Goal: Transaction & Acquisition: Purchase product/service

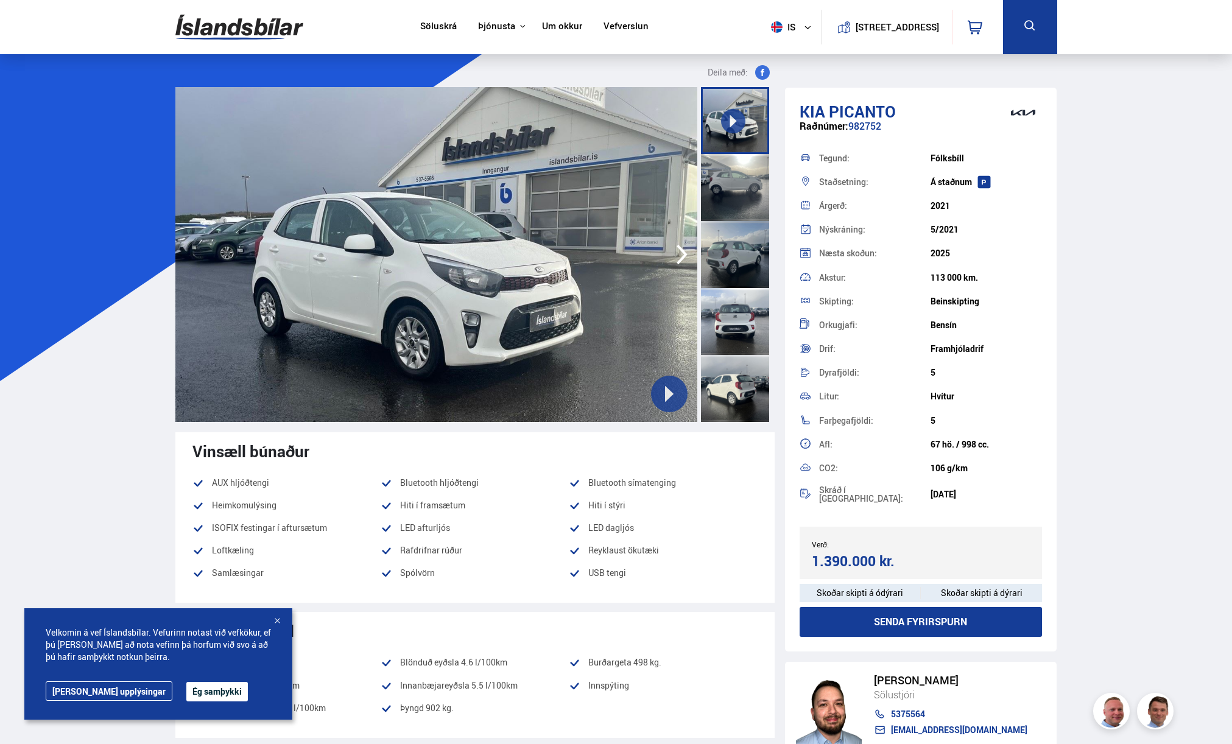
click at [249, 26] on img at bounding box center [239, 27] width 128 height 40
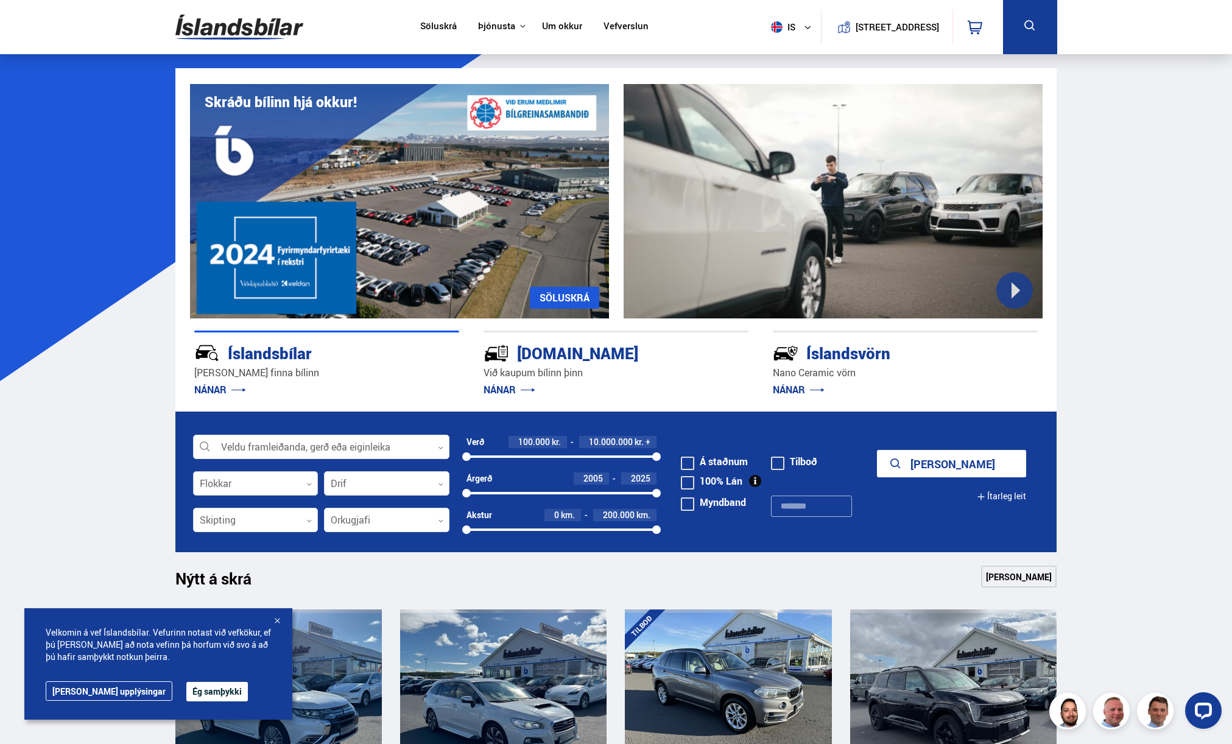
click at [301, 484] on div at bounding box center [255, 484] width 125 height 24
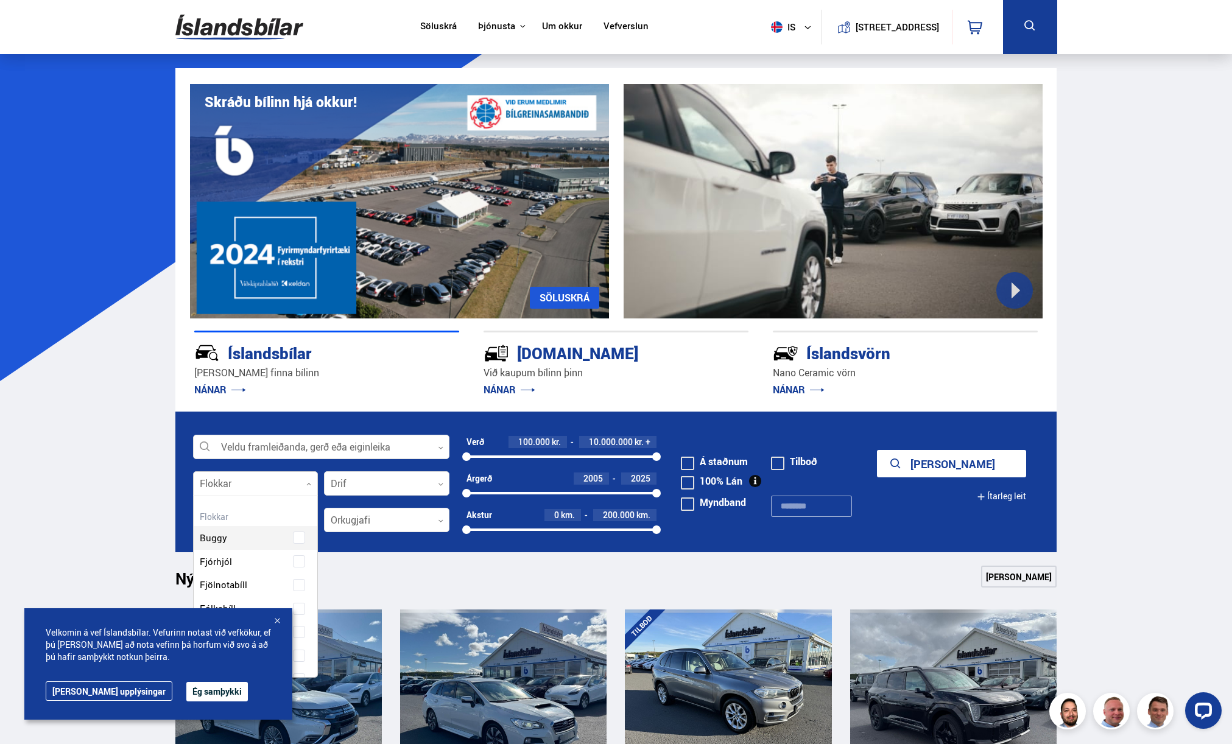
scroll to position [182, 121]
click at [105, 691] on link "[PERSON_NAME] upplýsingar" at bounding box center [109, 691] width 127 height 19
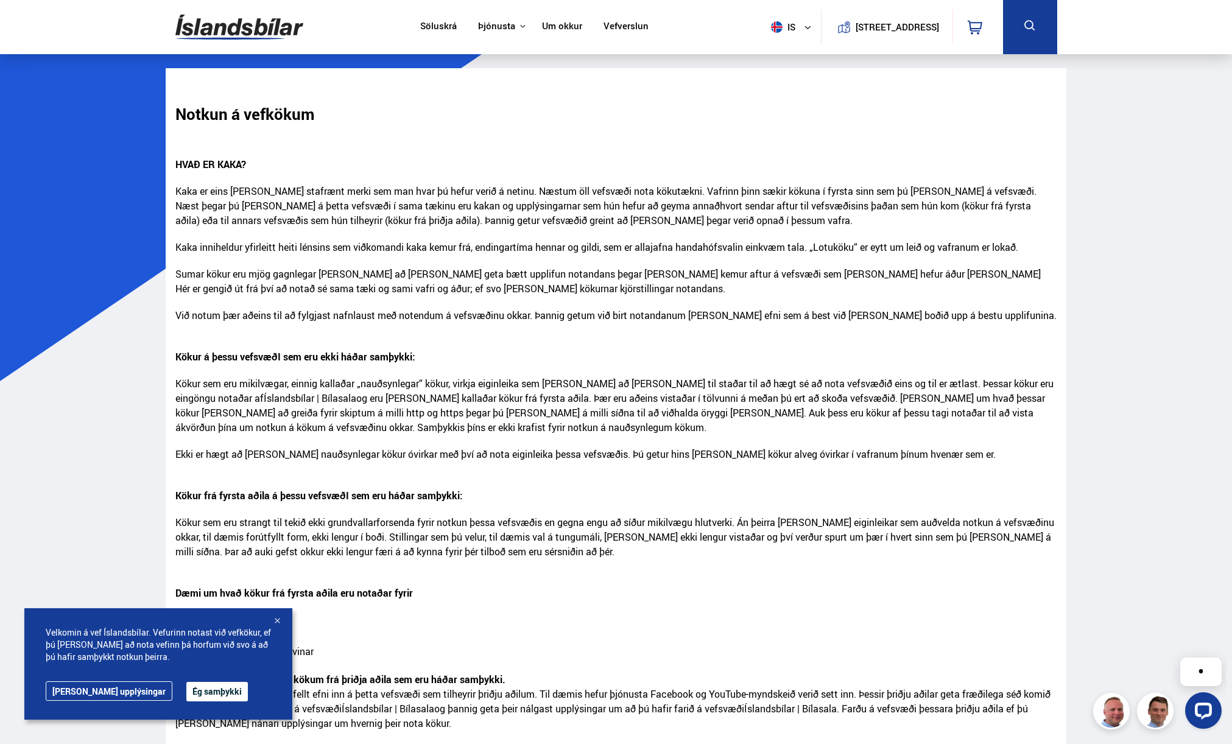
click at [275, 619] on div at bounding box center [277, 622] width 12 height 12
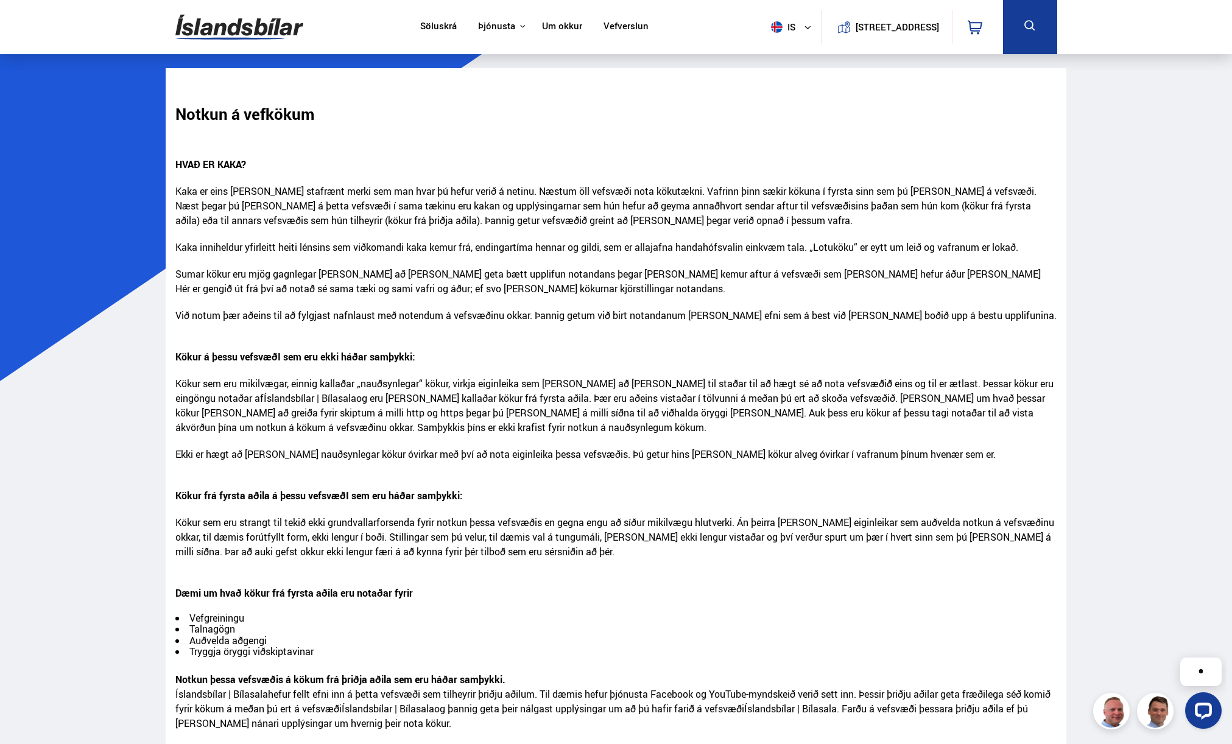
scroll to position [384, 0]
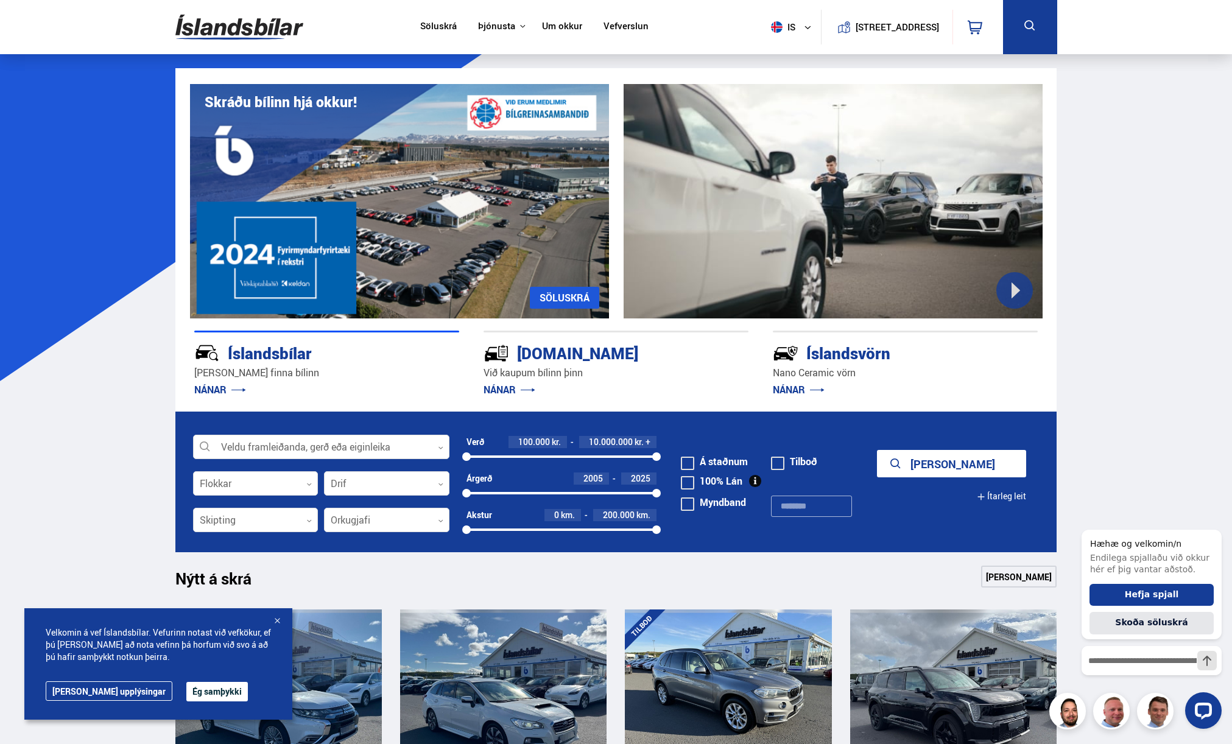
click at [277, 620] on div at bounding box center [277, 622] width 12 height 12
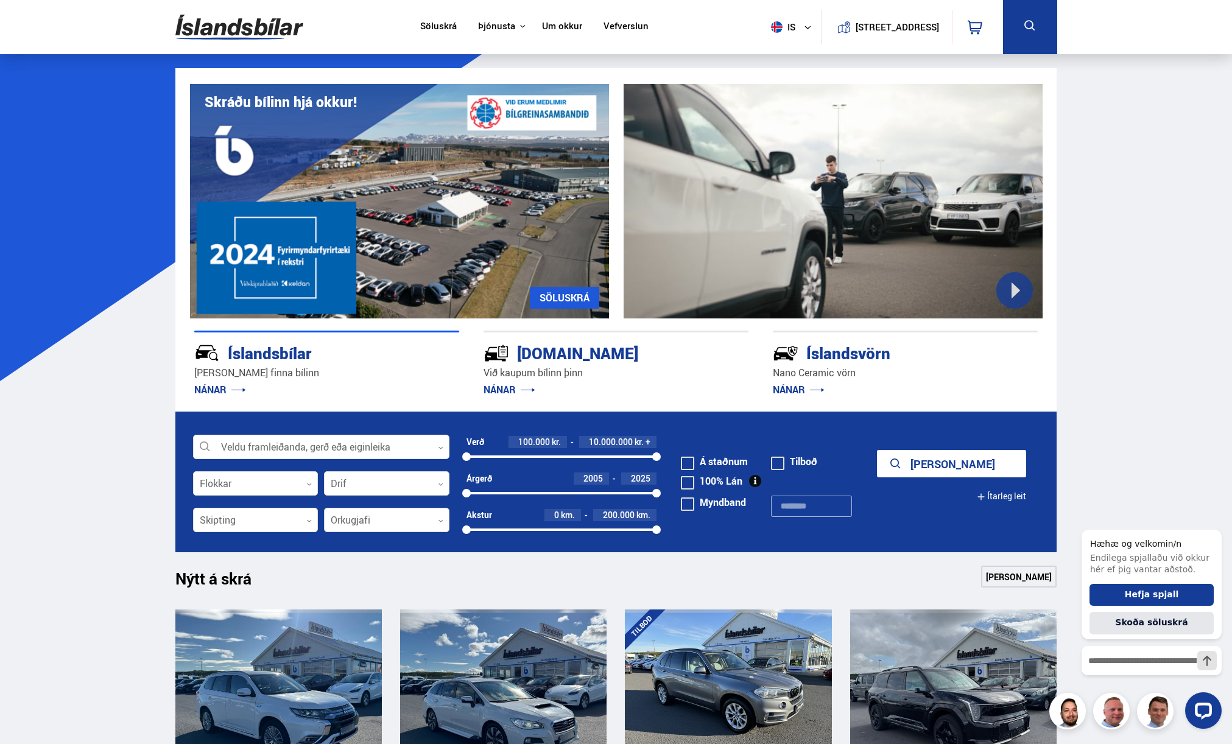
click at [373, 520] on div at bounding box center [386, 521] width 125 height 24
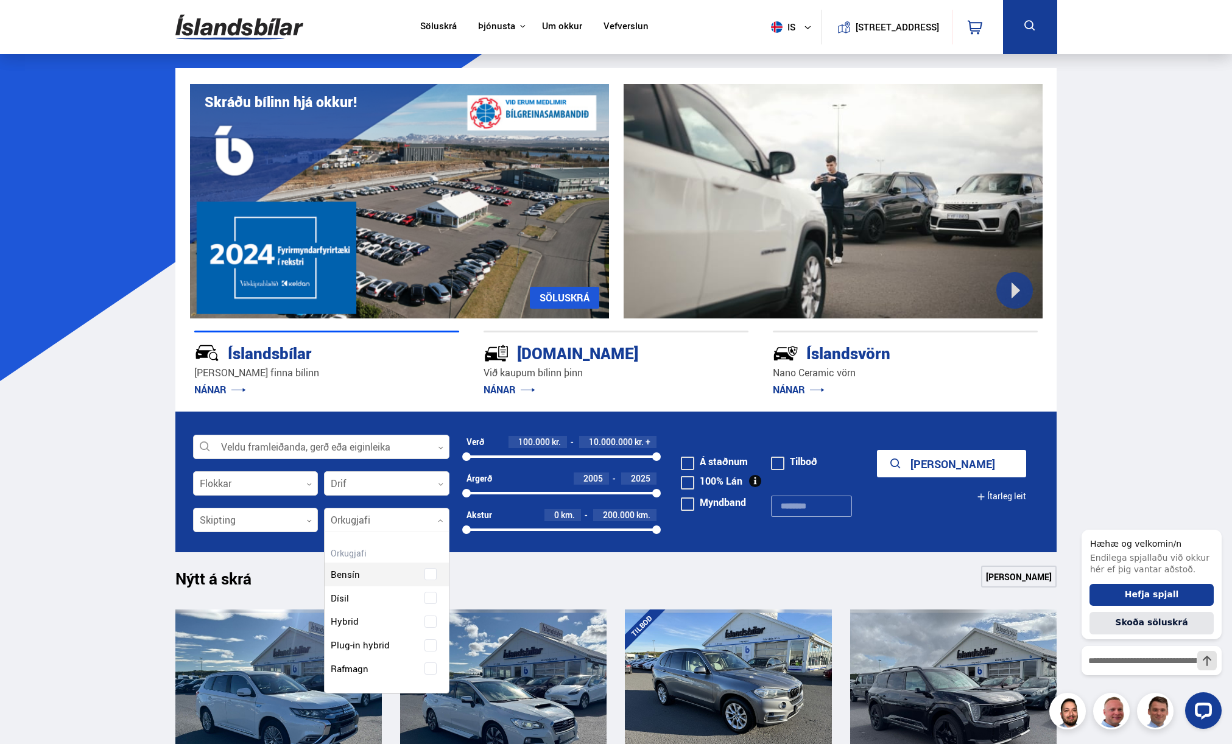
scroll to position [160, 124]
click at [432, 670] on div "Bensín Dísil Hybrid Plug-in hybrid Rafmagn" at bounding box center [387, 636] width 124 height 136
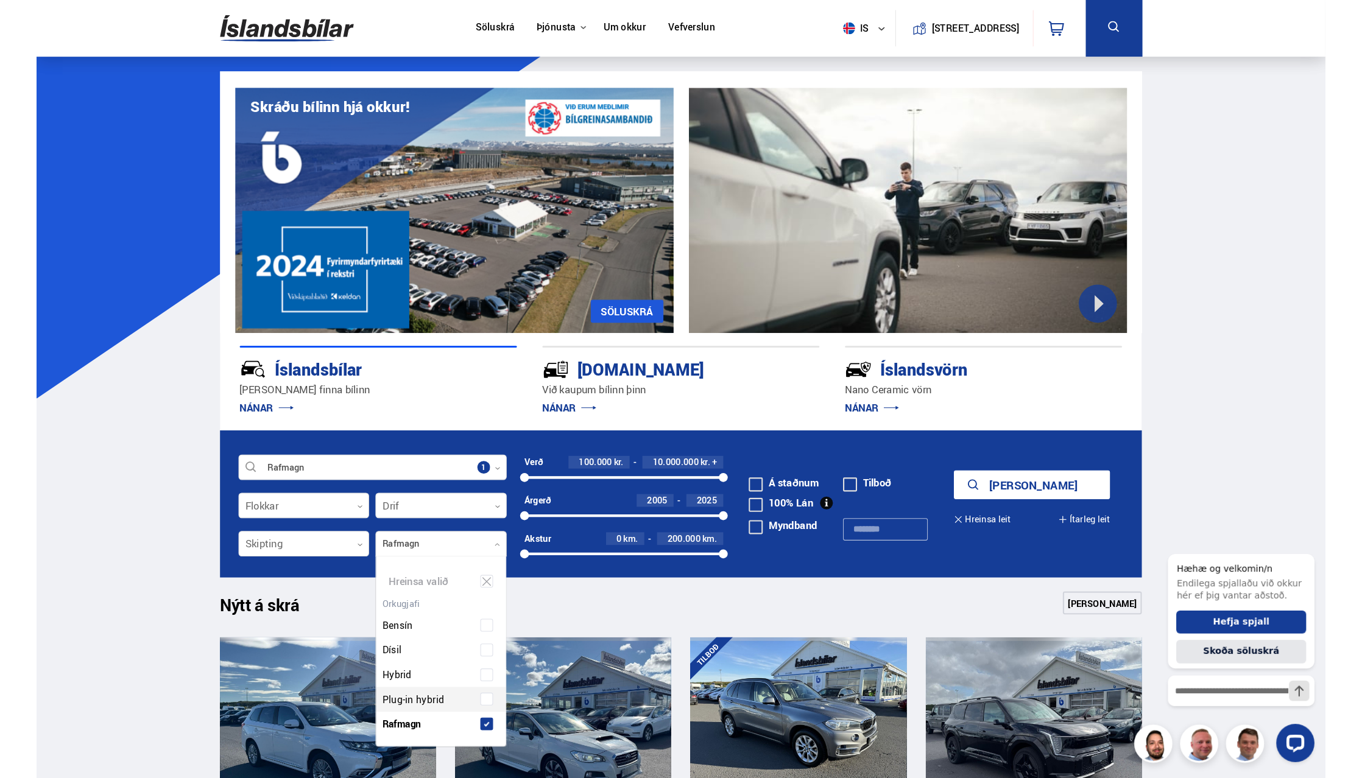
scroll to position [184, 130]
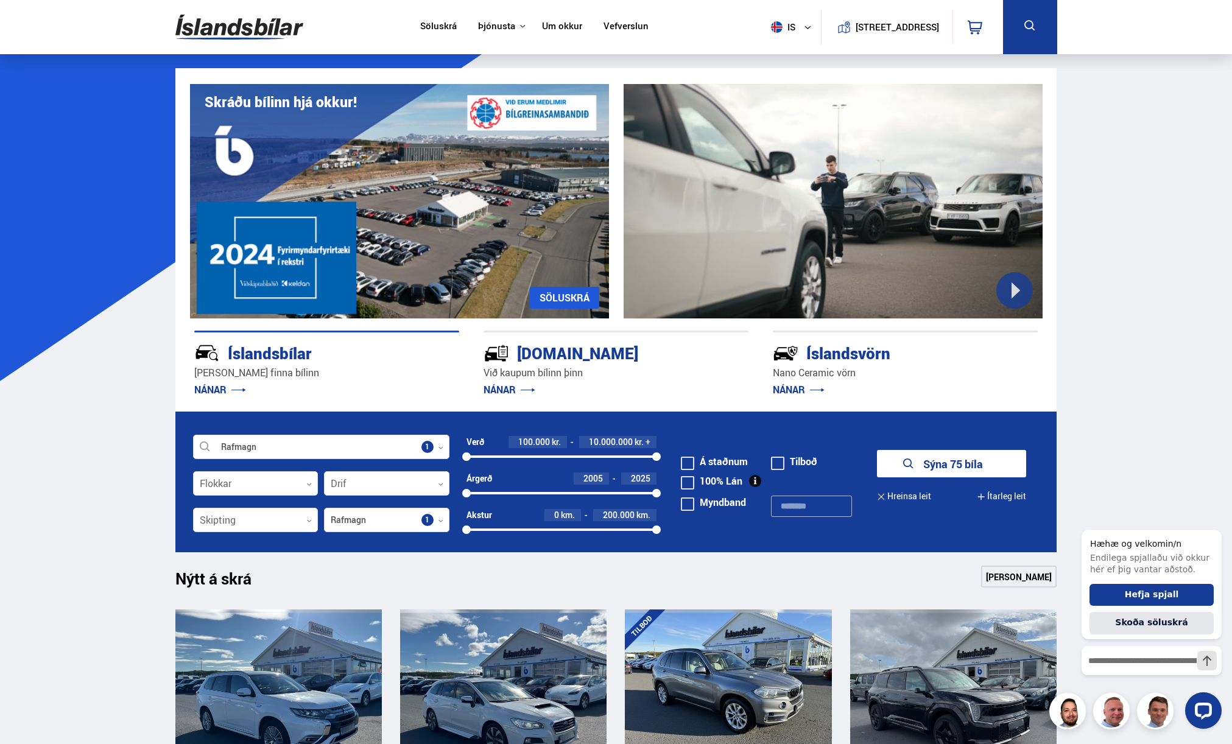
drag, startPoint x: 656, startPoint y: 457, endPoint x: 522, endPoint y: 478, distance: 135.6
click at [522, 478] on form "Rafmagn Veldu framleiðanda, gerð eða eiginleika 1 Flokkar 0 Drif 0 Verð 100.000…" at bounding box center [616, 482] width 882 height 141
click at [982, 461] on button "Sýna 7 bíla" at bounding box center [951, 463] width 149 height 27
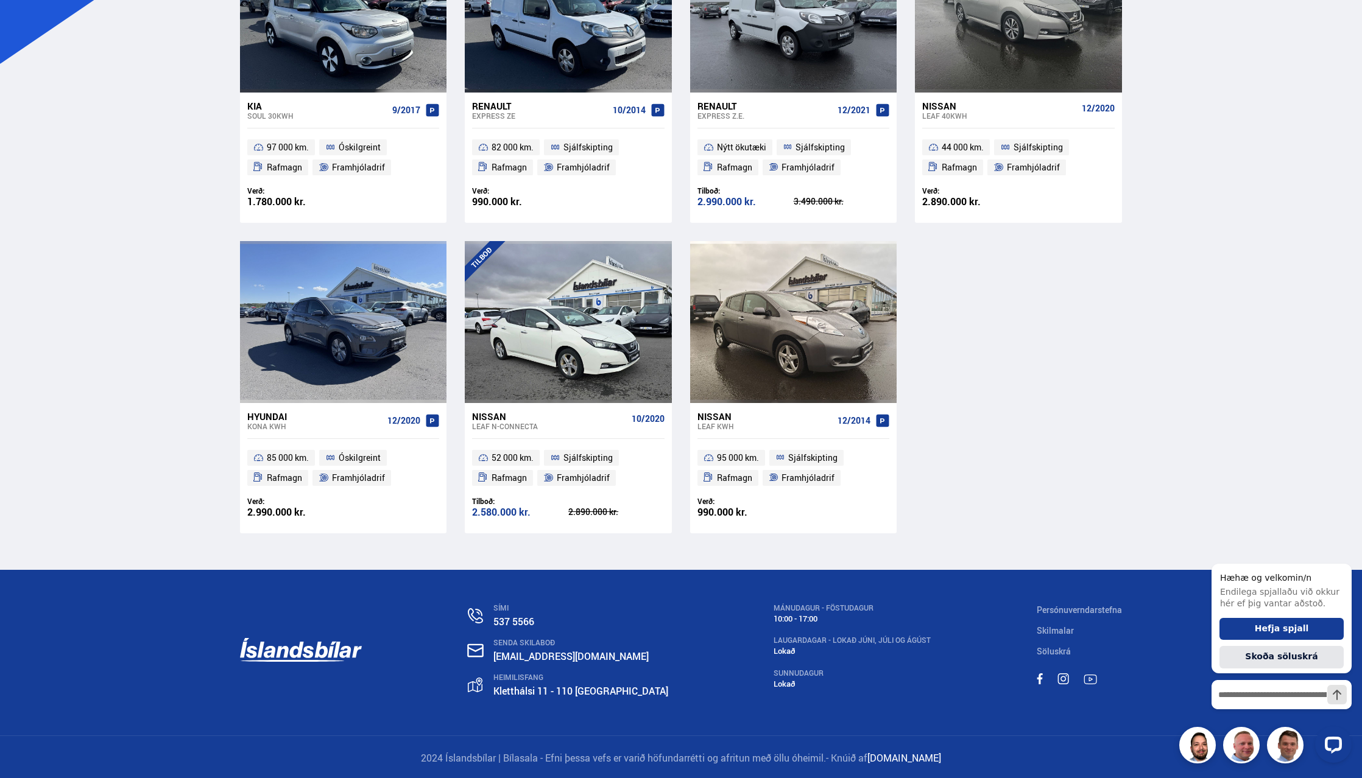
scroll to position [252, 0]
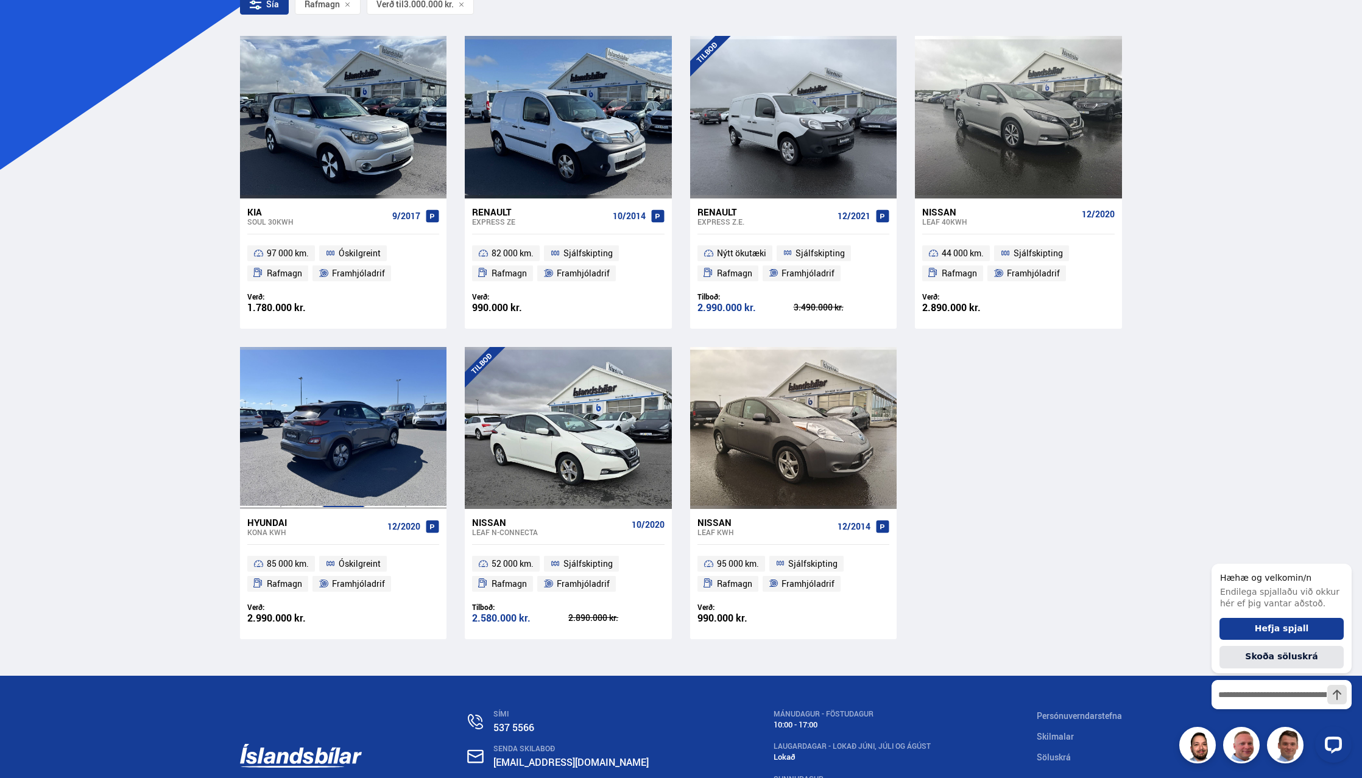
click at [334, 422] on div at bounding box center [343, 428] width 41 height 162
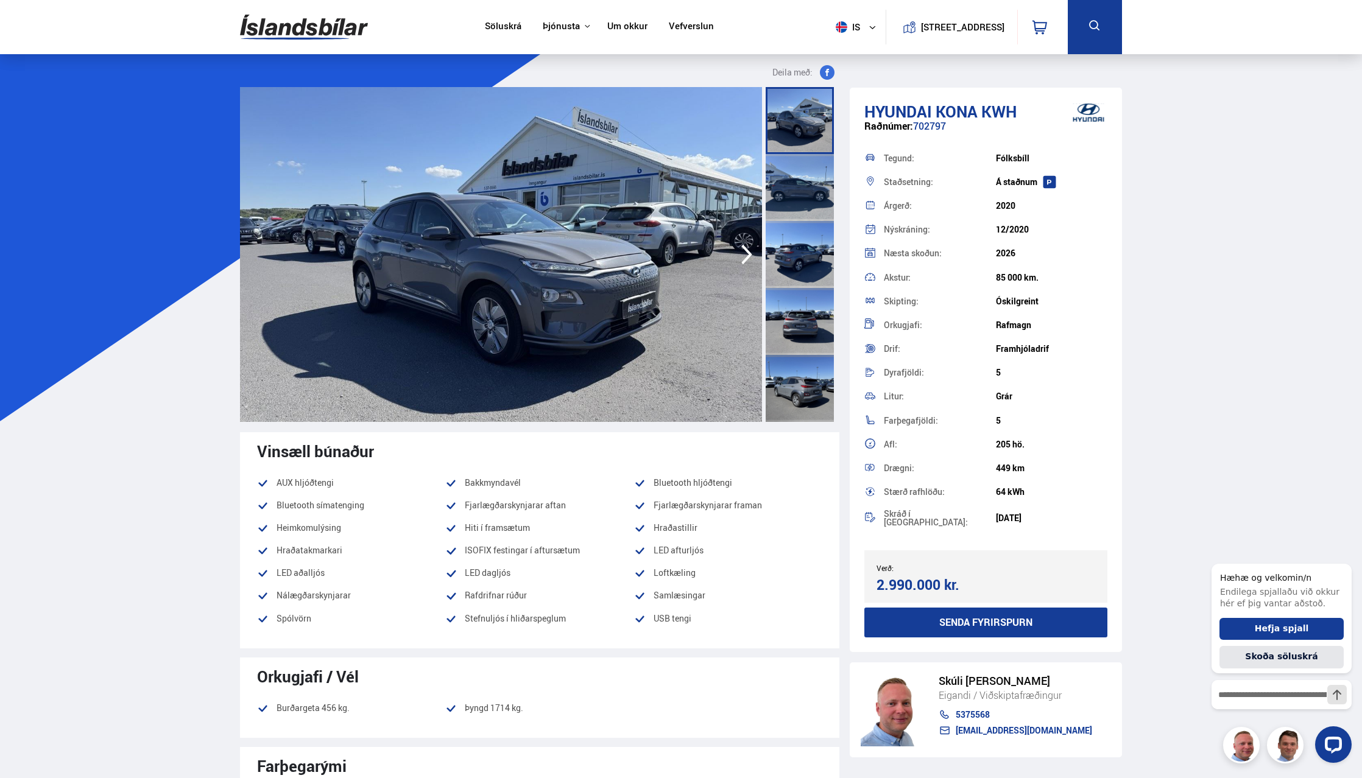
click at [741, 256] on icon "button" at bounding box center [747, 254] width 24 height 29
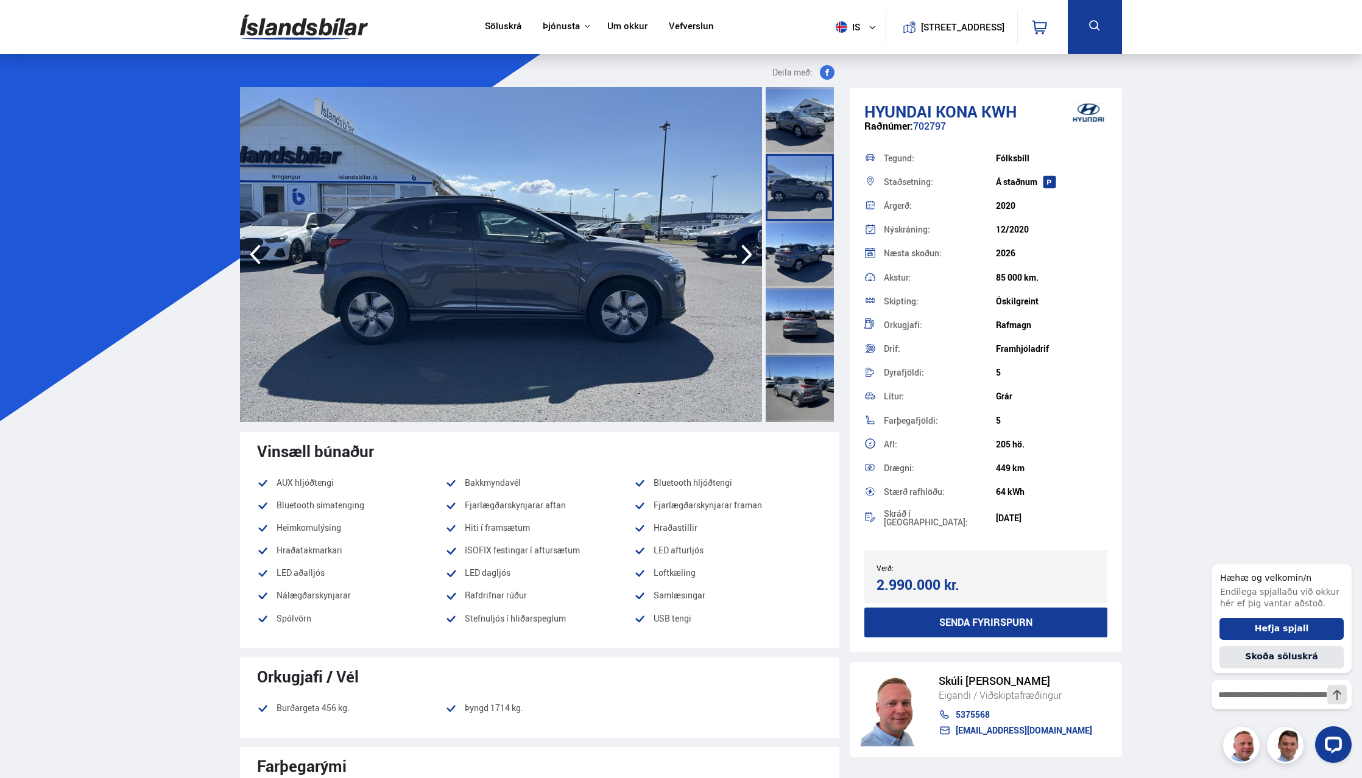
click at [742, 256] on icon "button" at bounding box center [747, 254] width 24 height 29
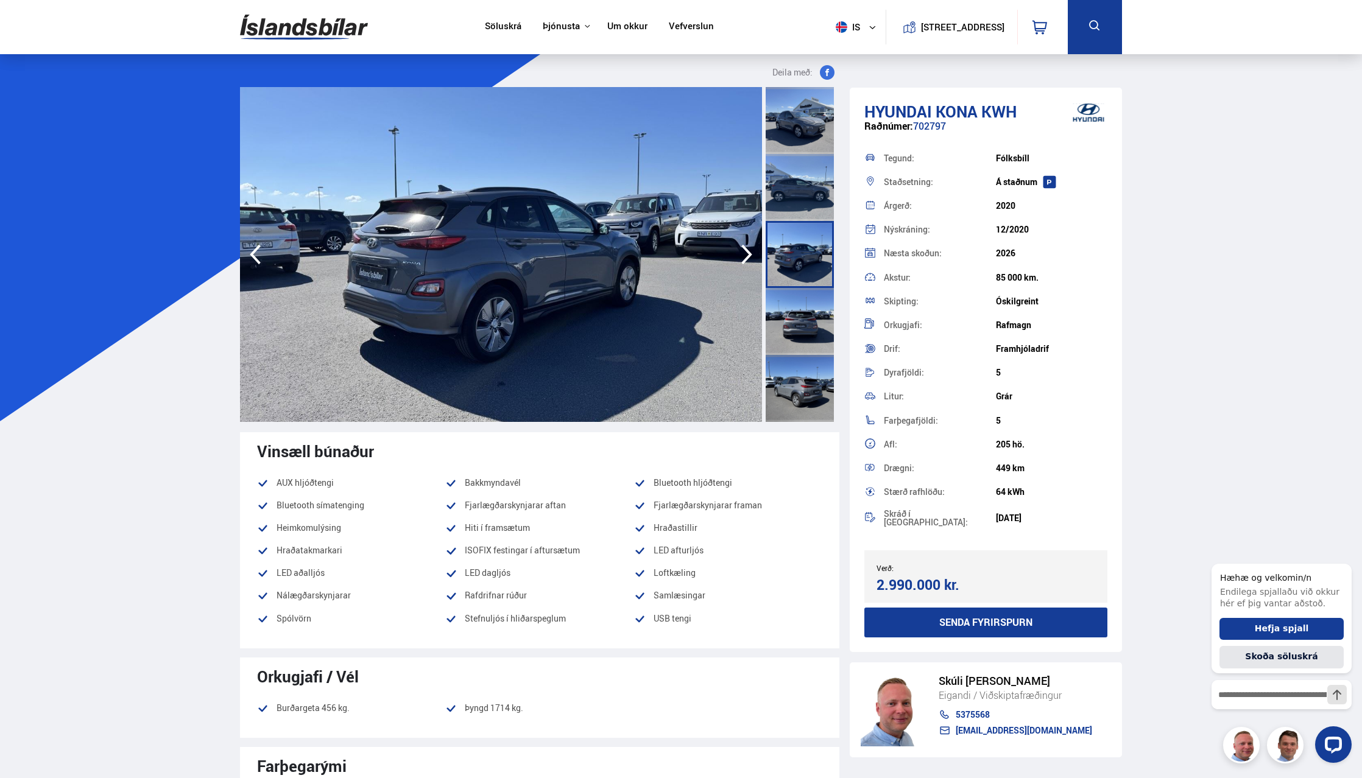
click at [742, 256] on icon "button" at bounding box center [747, 254] width 24 height 29
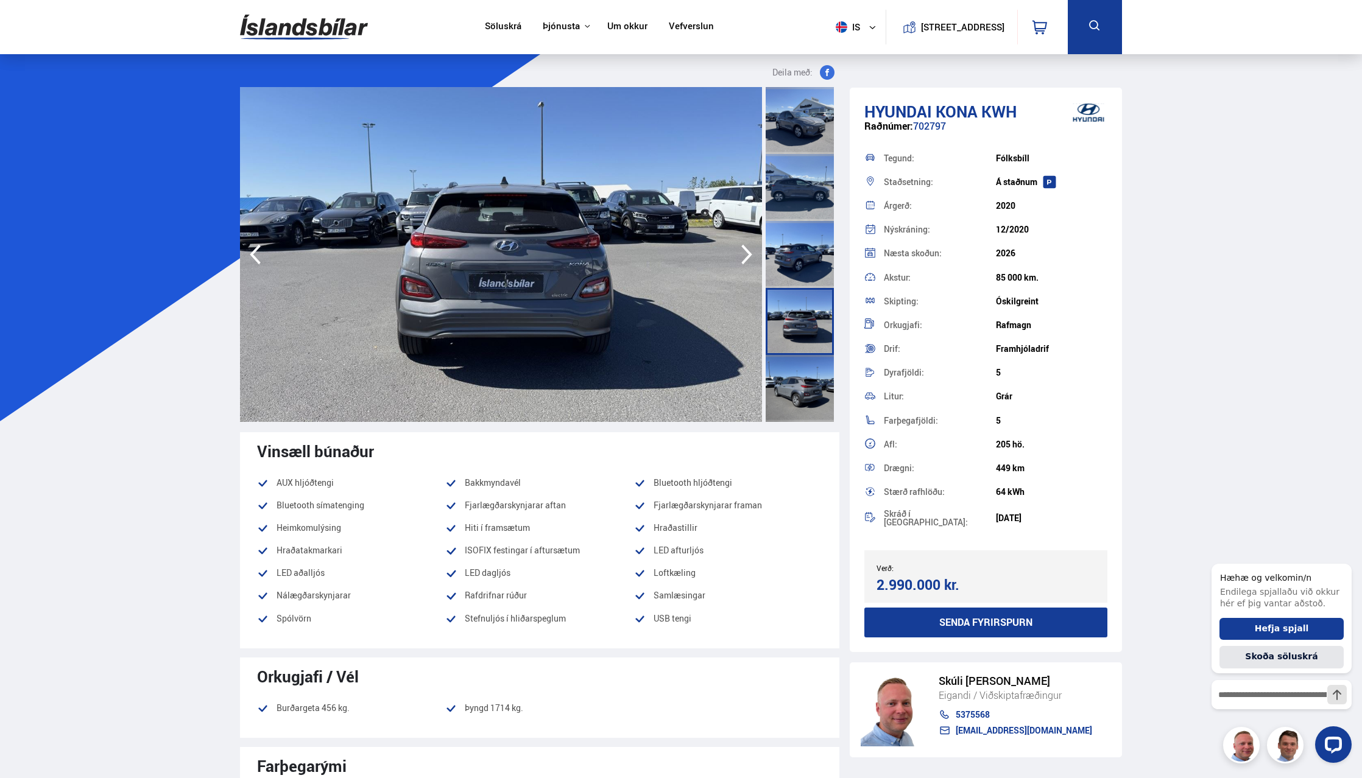
click at [742, 256] on icon "button" at bounding box center [747, 254] width 24 height 29
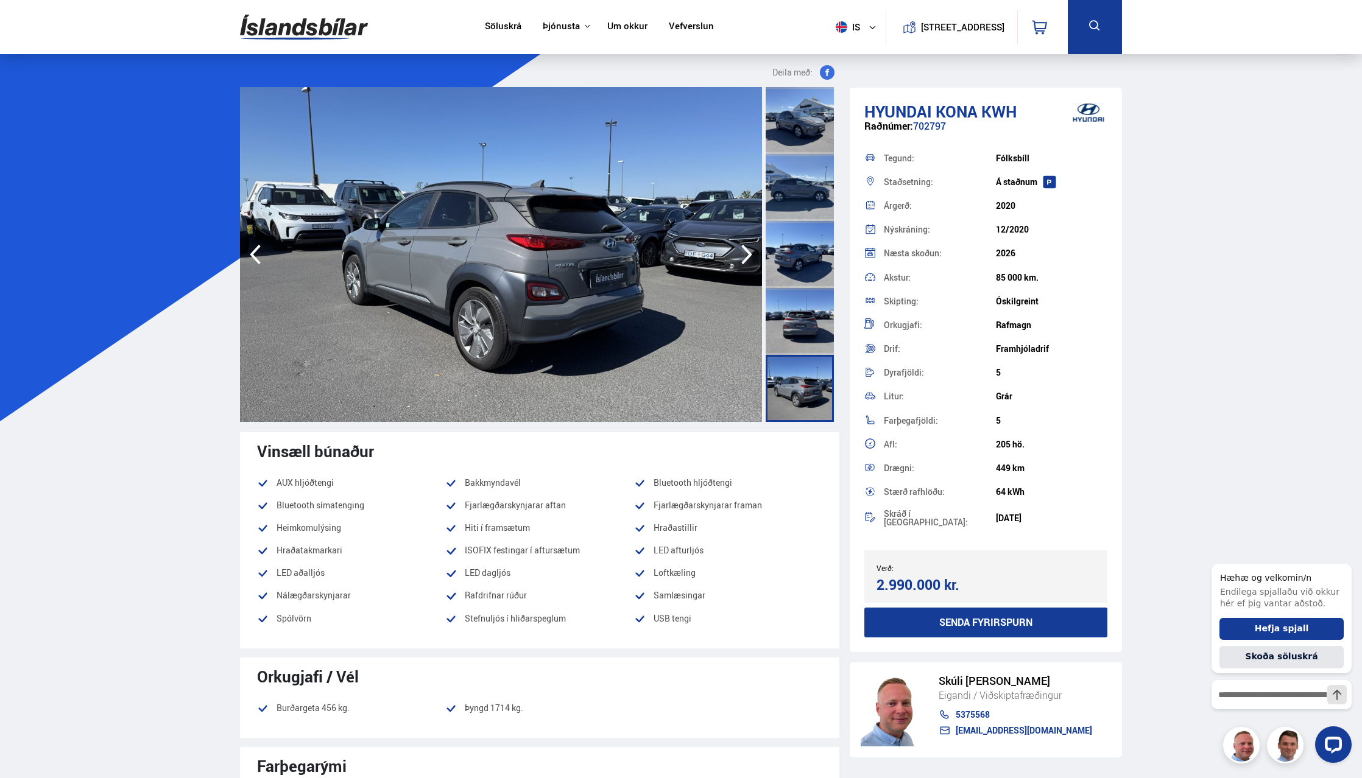
click at [742, 256] on icon "button" at bounding box center [747, 254] width 24 height 29
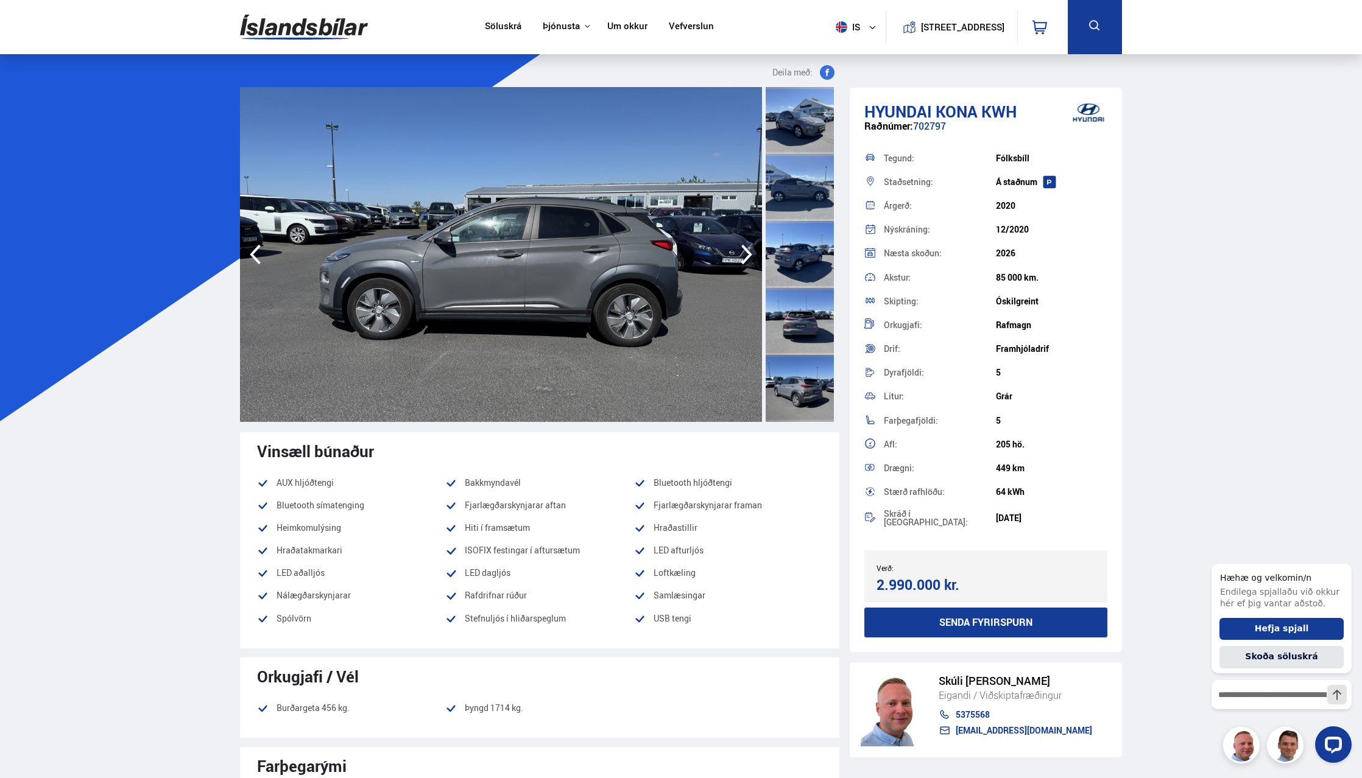
click at [742, 256] on icon "button" at bounding box center [747, 254] width 24 height 29
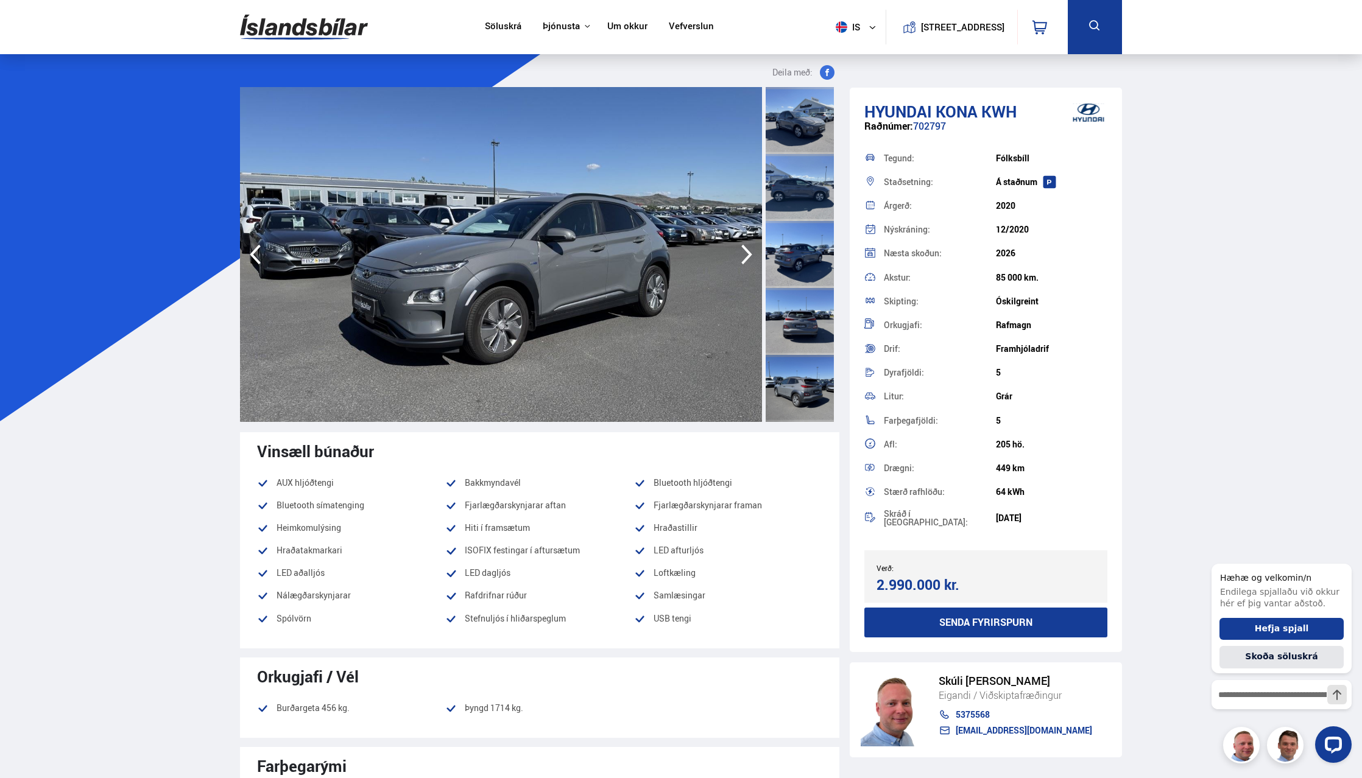
click at [742, 256] on icon "button" at bounding box center [747, 254] width 24 height 29
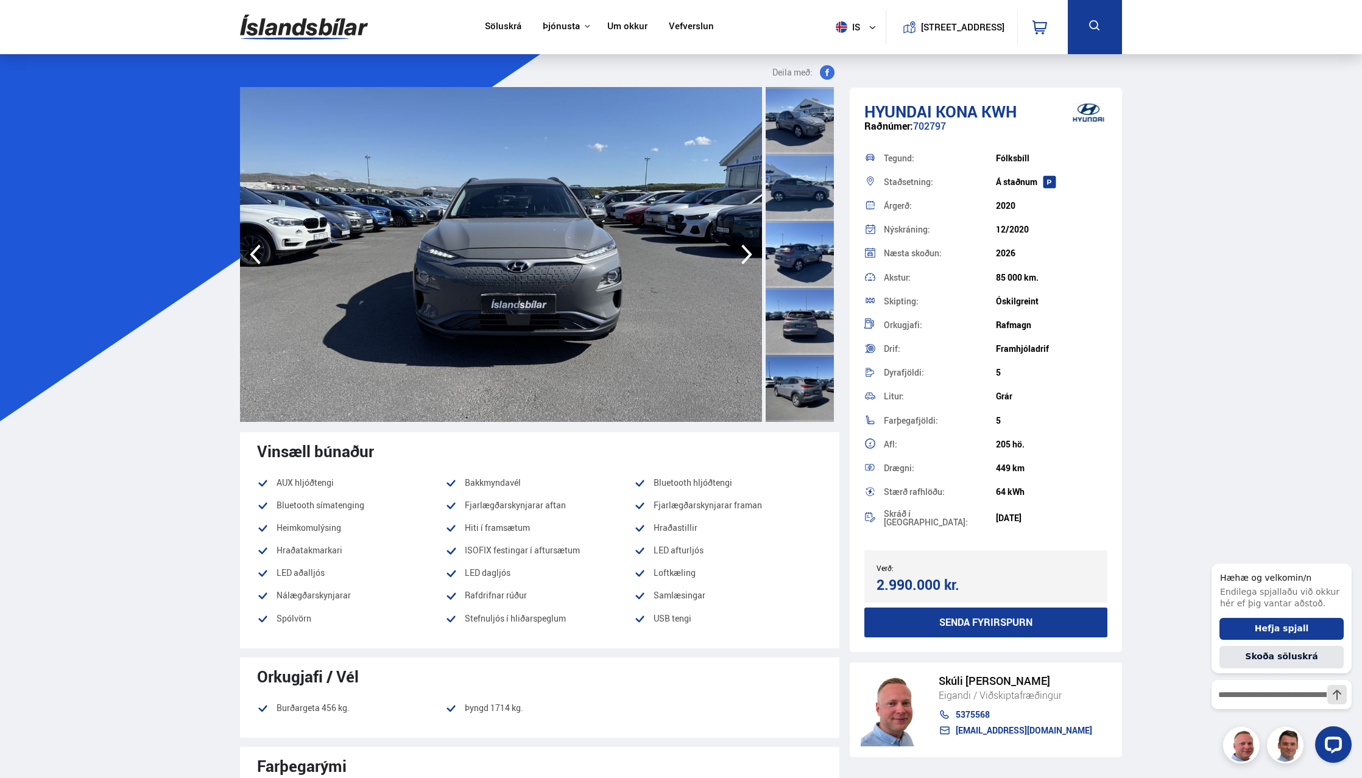
click at [742, 256] on icon "button" at bounding box center [747, 254] width 24 height 29
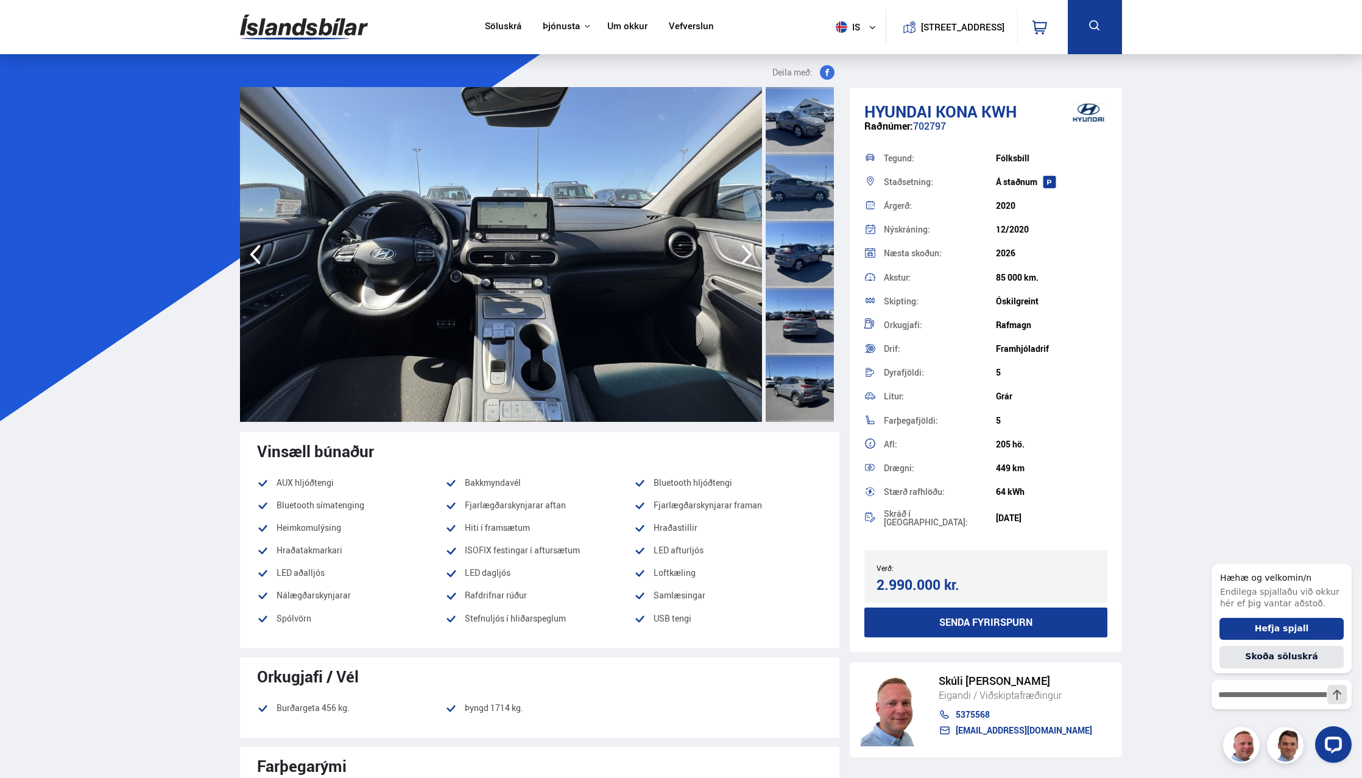
click at [742, 256] on icon "button" at bounding box center [747, 254] width 24 height 29
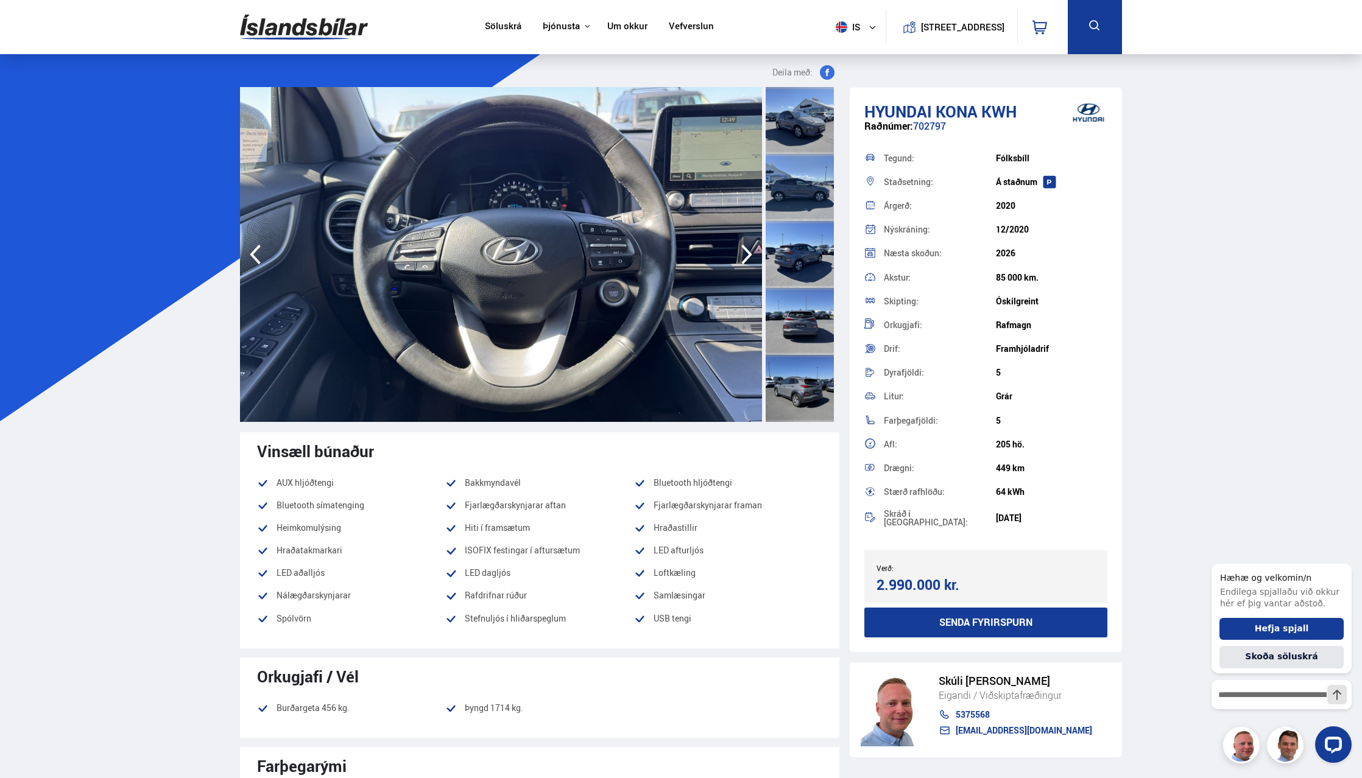
click at [742, 256] on icon "button" at bounding box center [747, 254] width 24 height 29
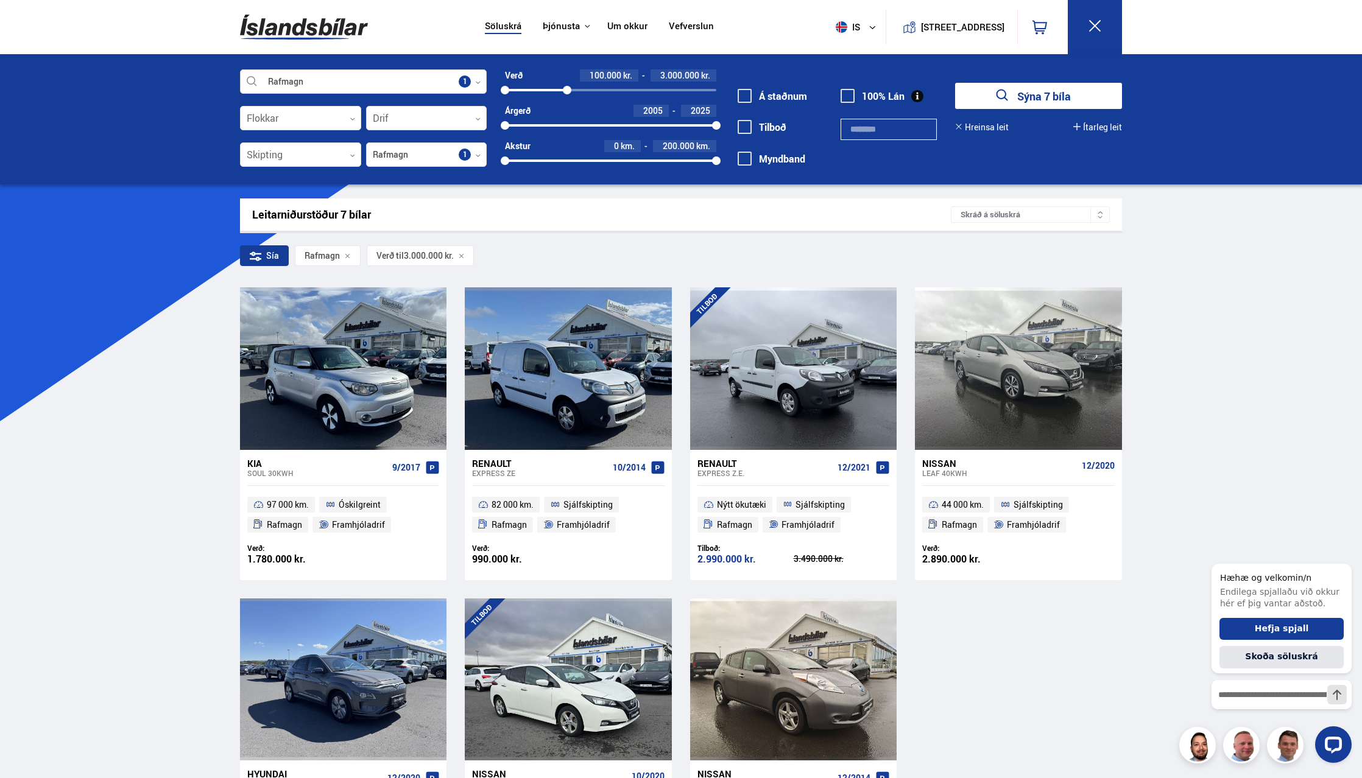
click at [479, 82] on icon at bounding box center [477, 82] width 5 height 5
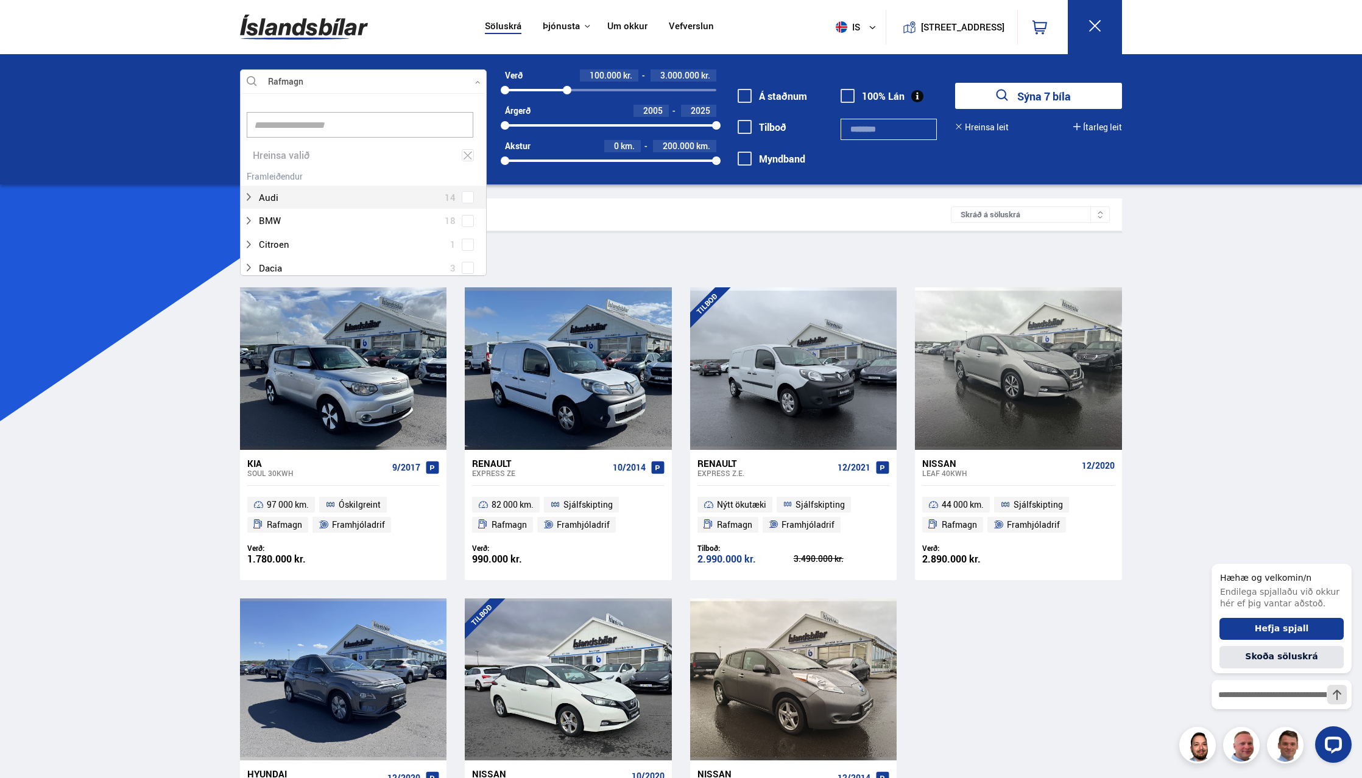
scroll to position [182, 242]
click at [138, 249] on div "Söluskrá Þjónusta Íslandsbílar Kaupumbila.is Íslandsvörn Leiðbeiningar Um okkur…" at bounding box center [681, 569] width 1362 height 1138
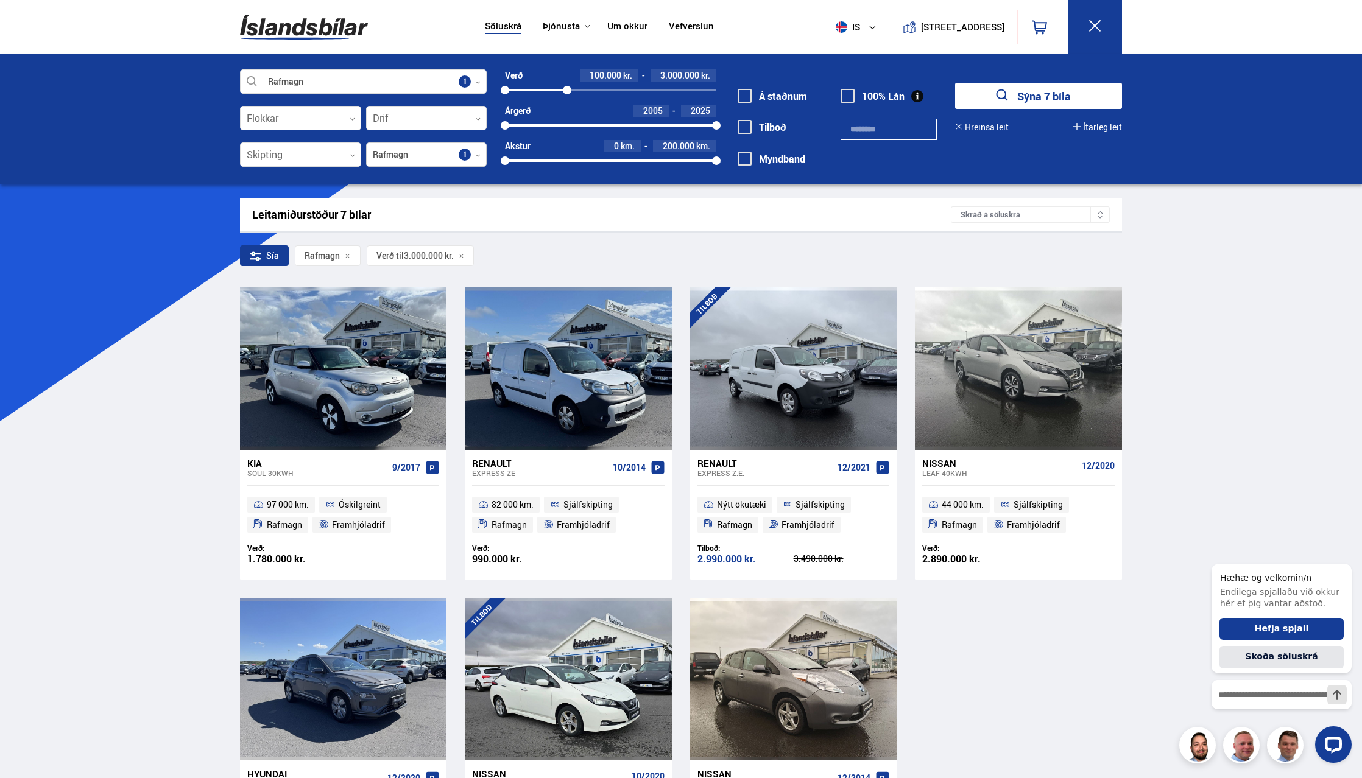
click at [429, 157] on div at bounding box center [426, 155] width 121 height 24
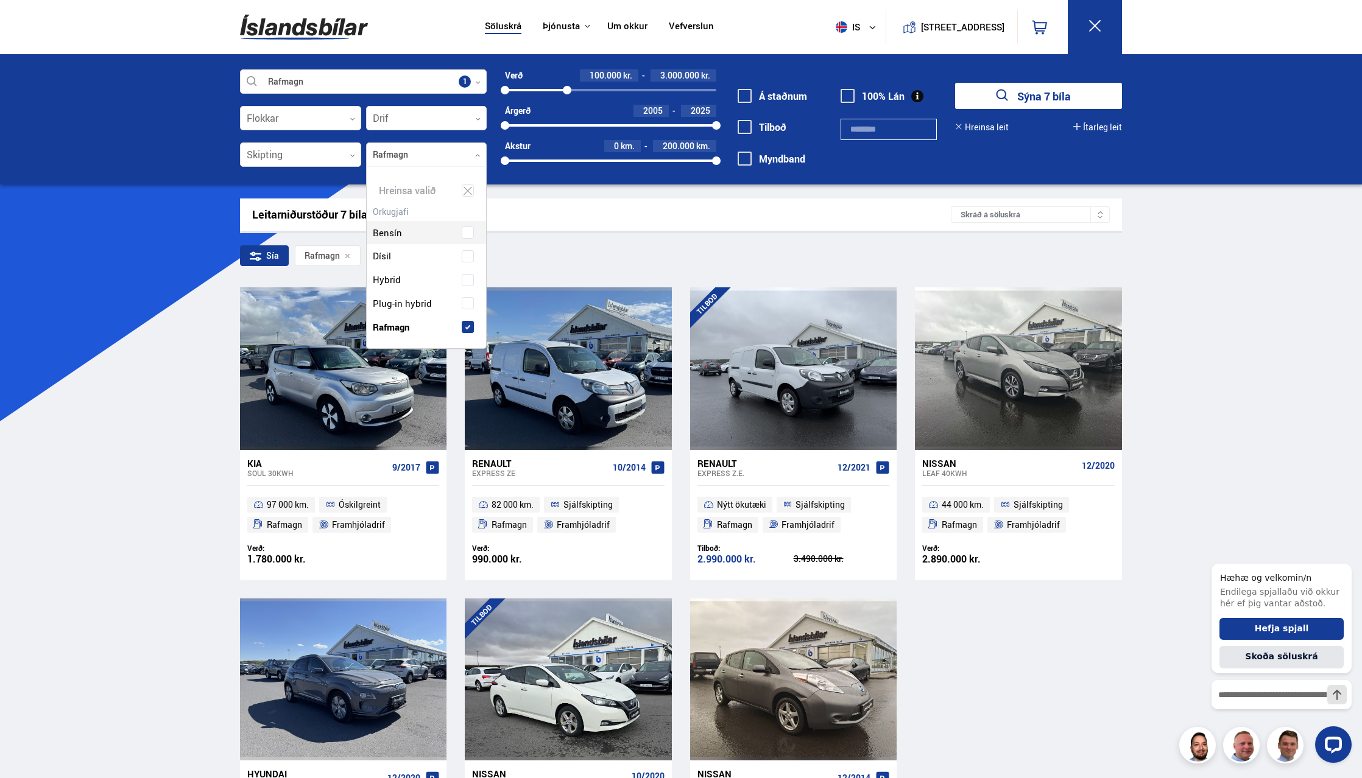
scroll to position [182, 117]
click at [467, 303] on span at bounding box center [467, 303] width 5 height 5
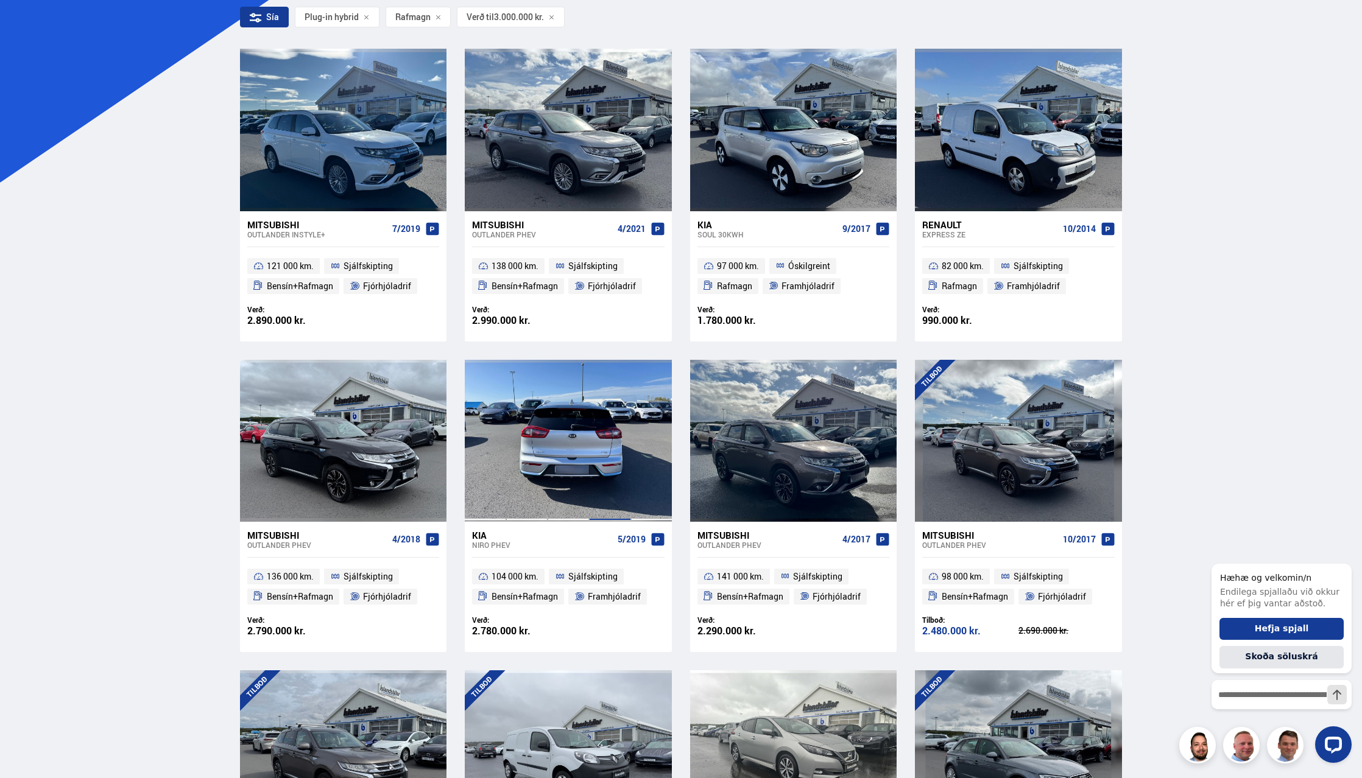
scroll to position [219, 0]
